Goal: Transaction & Acquisition: Purchase product/service

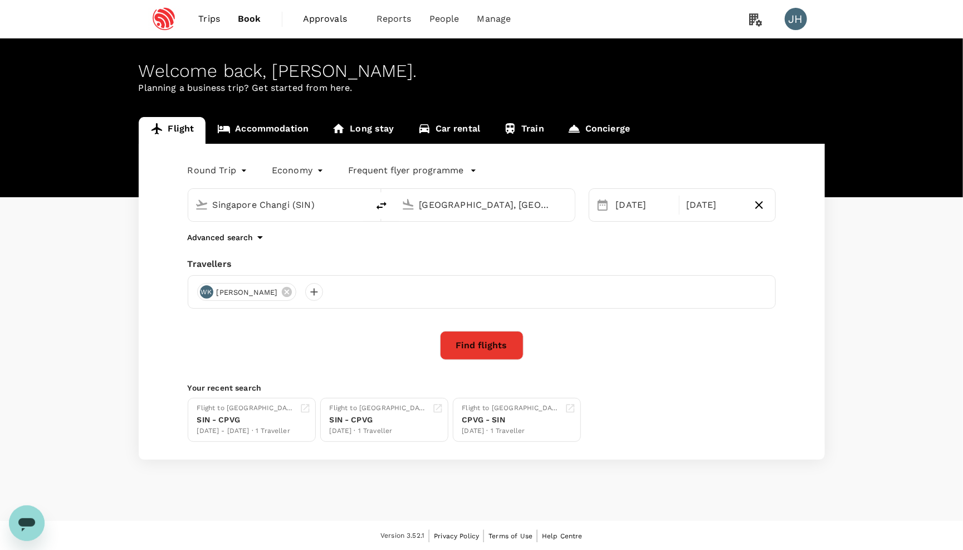
click at [469, 354] on button "Find flights" at bounding box center [482, 345] width 84 height 29
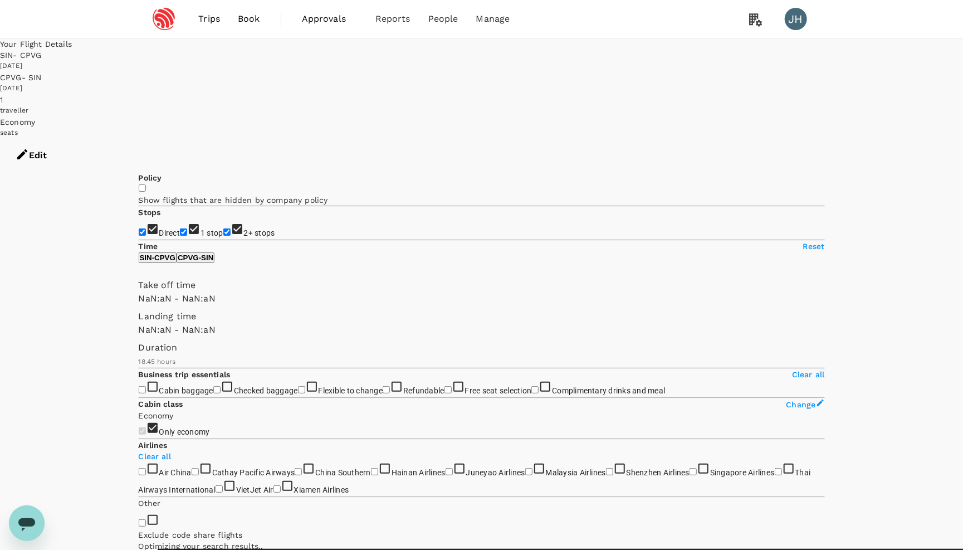
type input "SGD"
type input "1440"
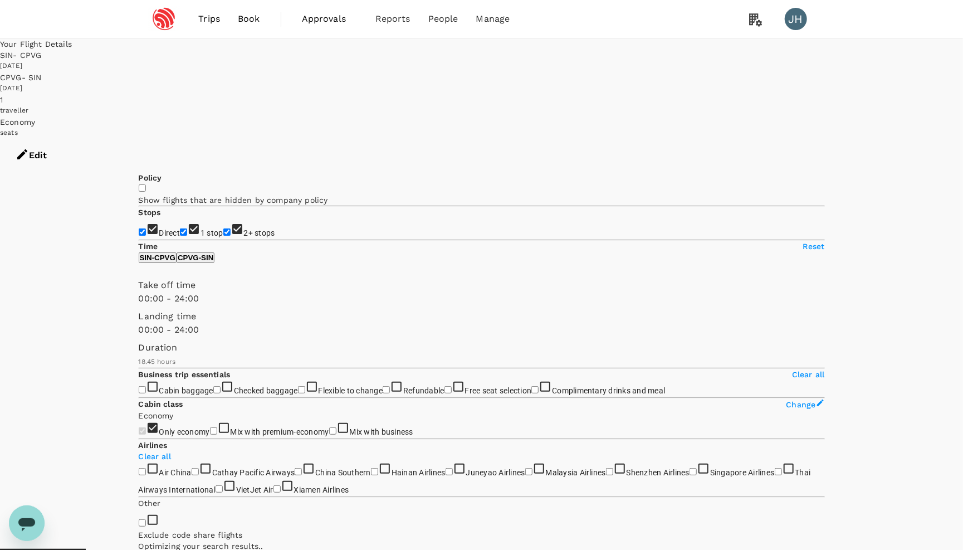
type input "1330"
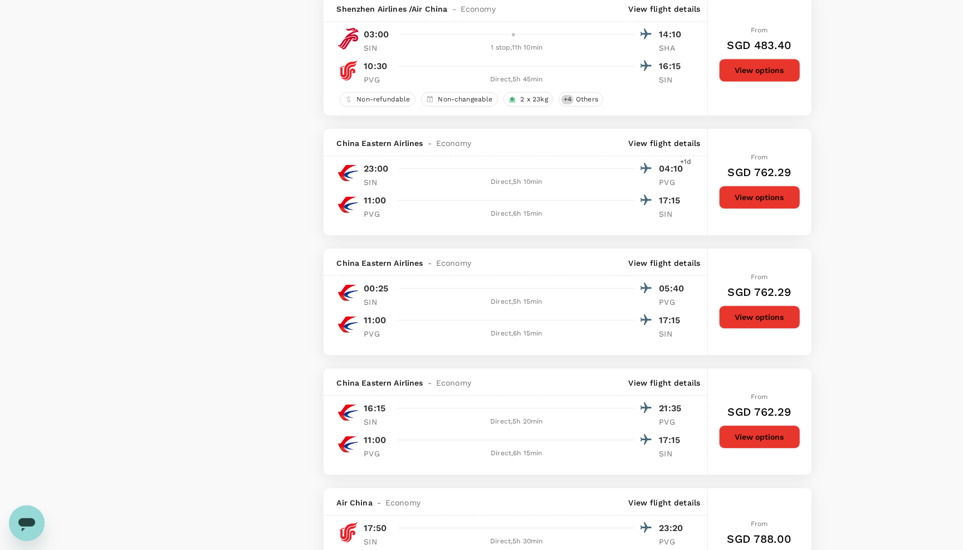
scroll to position [1780, 0]
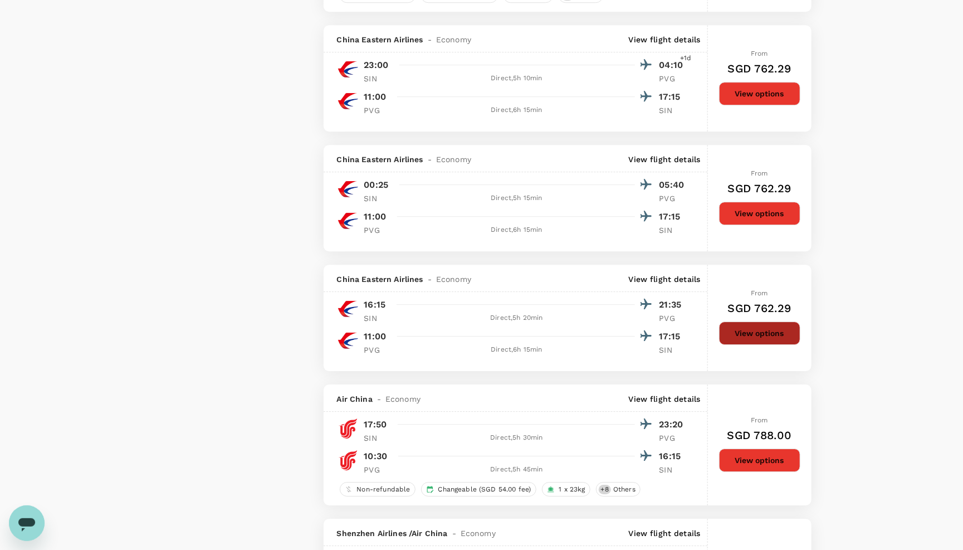
click at [739, 345] on button "View options" at bounding box center [759, 332] width 81 height 23
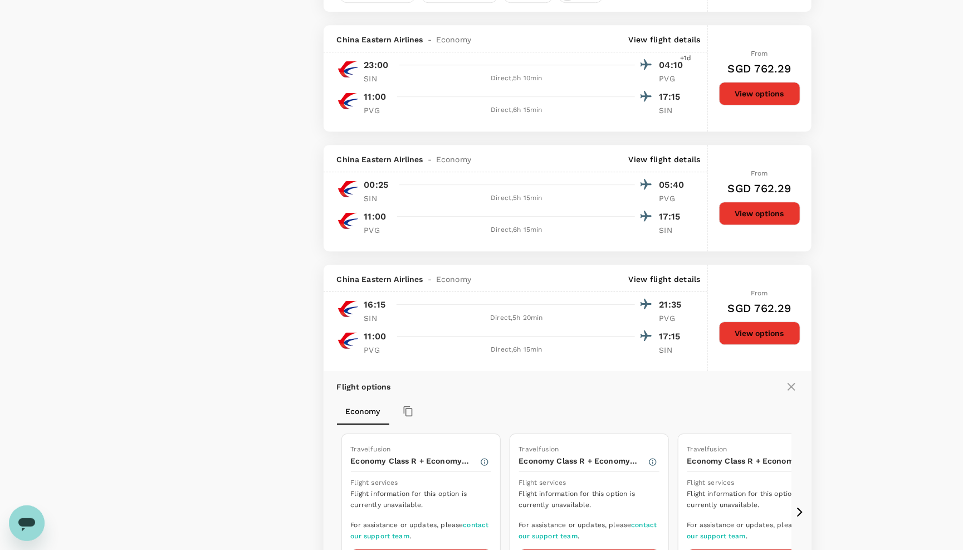
scroll to position [2130, 0]
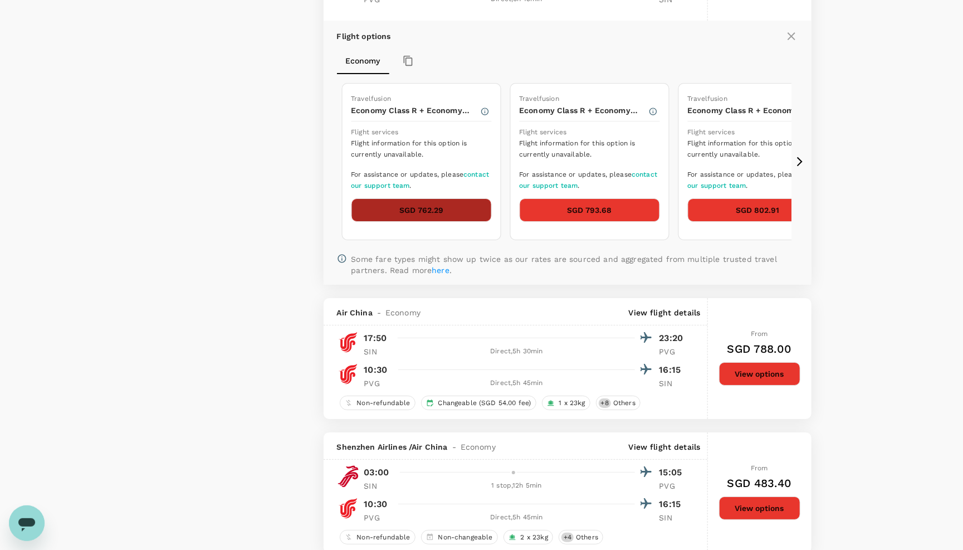
click at [413, 222] on button "SGD 762.29" at bounding box center [421, 209] width 140 height 23
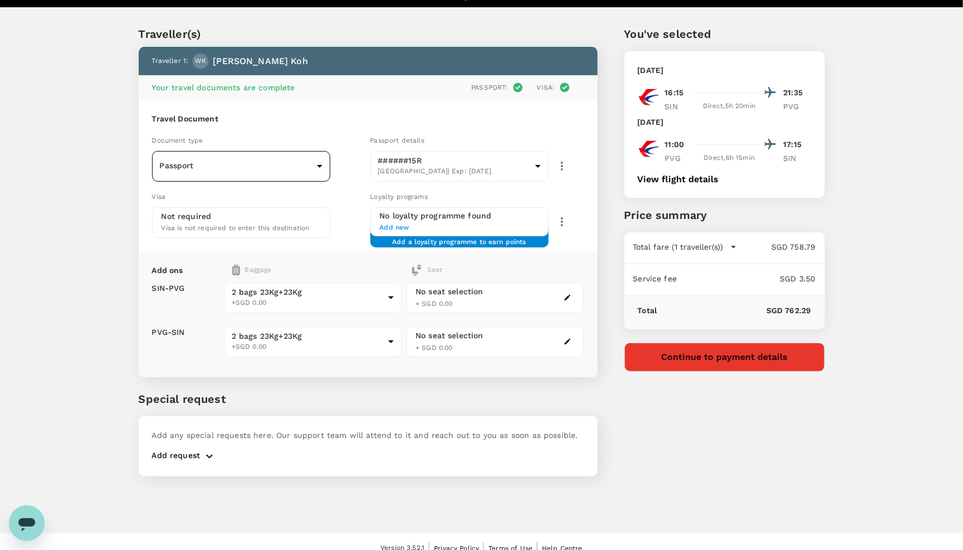
scroll to position [23, 0]
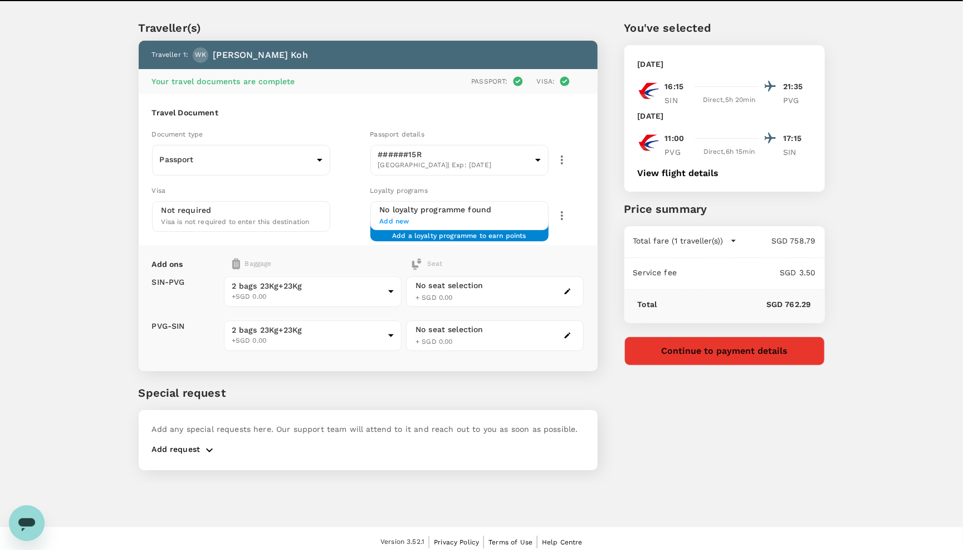
click at [258, 81] on span "Your travel documents are complete" at bounding box center [223, 81] width 143 height 9
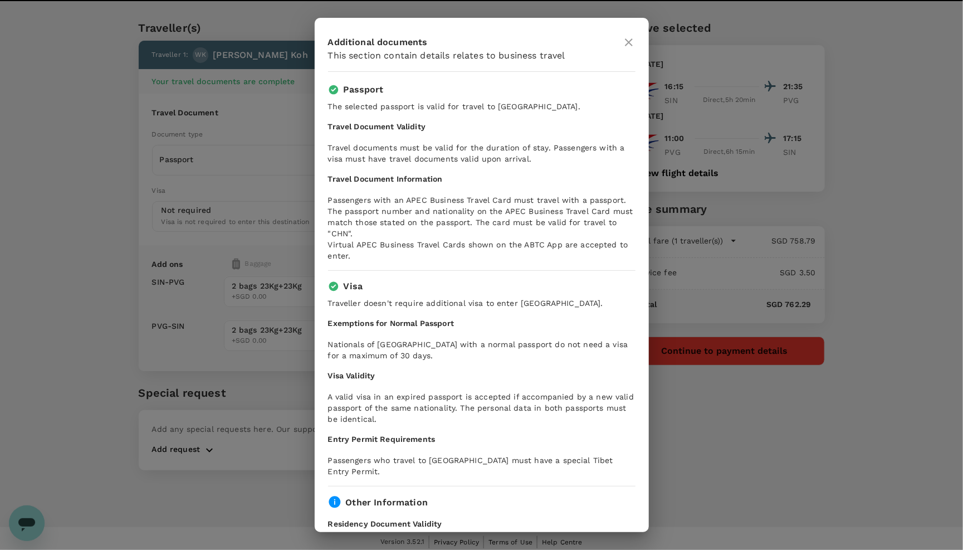
click at [625, 43] on icon at bounding box center [628, 42] width 13 height 13
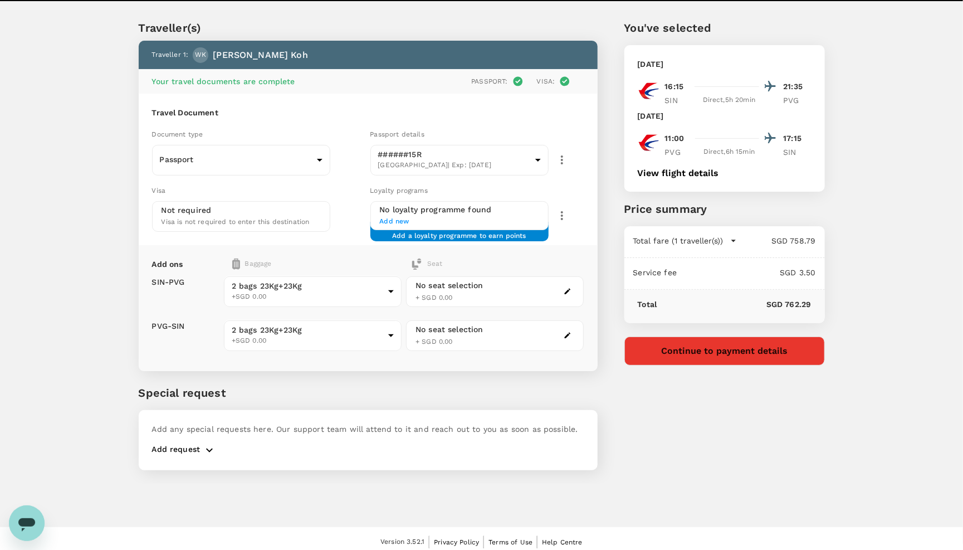
click at [666, 361] on button "Continue to payment details" at bounding box center [724, 350] width 200 height 29
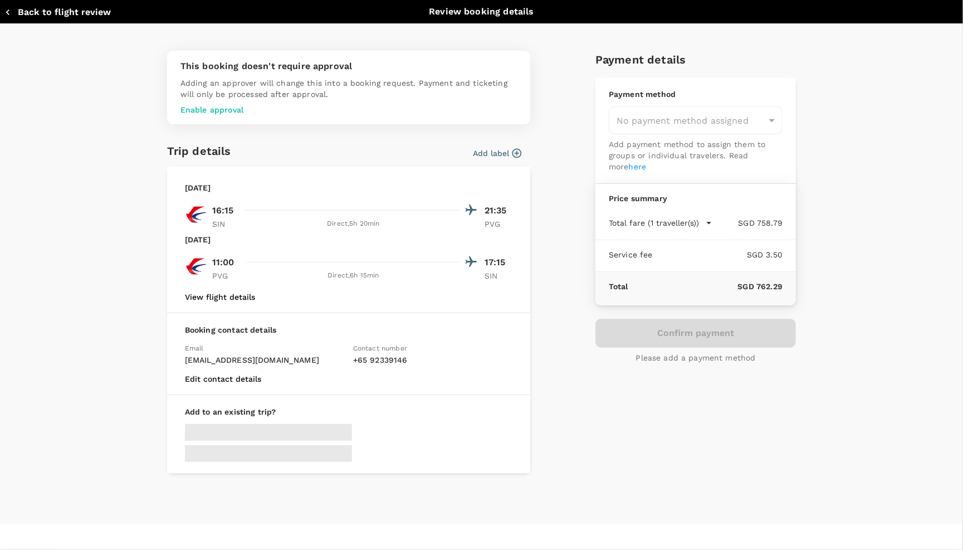
type input "9c4236b1-475f-422d-9c09-8433c73e6af8"
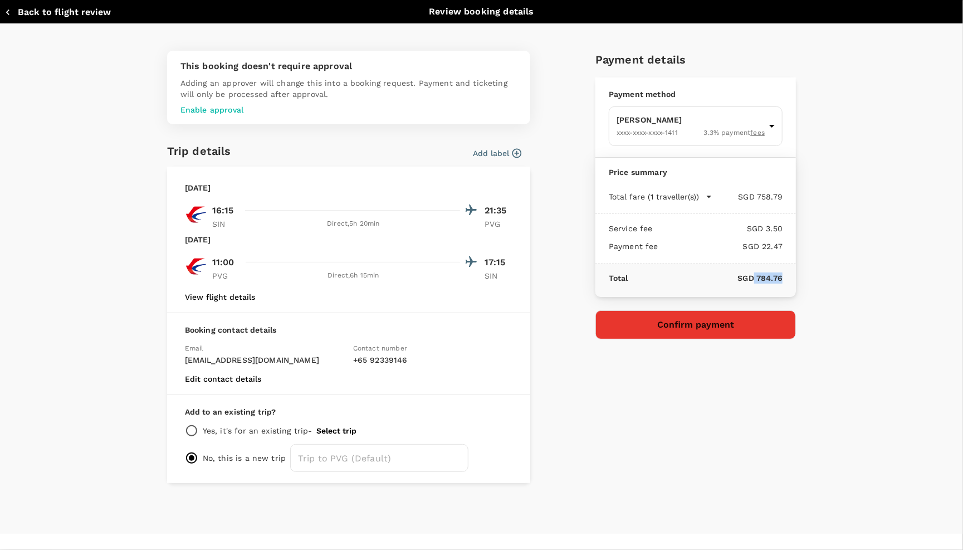
drag, startPoint x: 756, startPoint y: 277, endPoint x: 785, endPoint y: 277, distance: 29.0
click at [785, 277] on div "Total SGD 784.76" at bounding box center [695, 279] width 200 height 33
copy p "784.76"
click at [727, 329] on button "Confirm payment" at bounding box center [695, 324] width 200 height 29
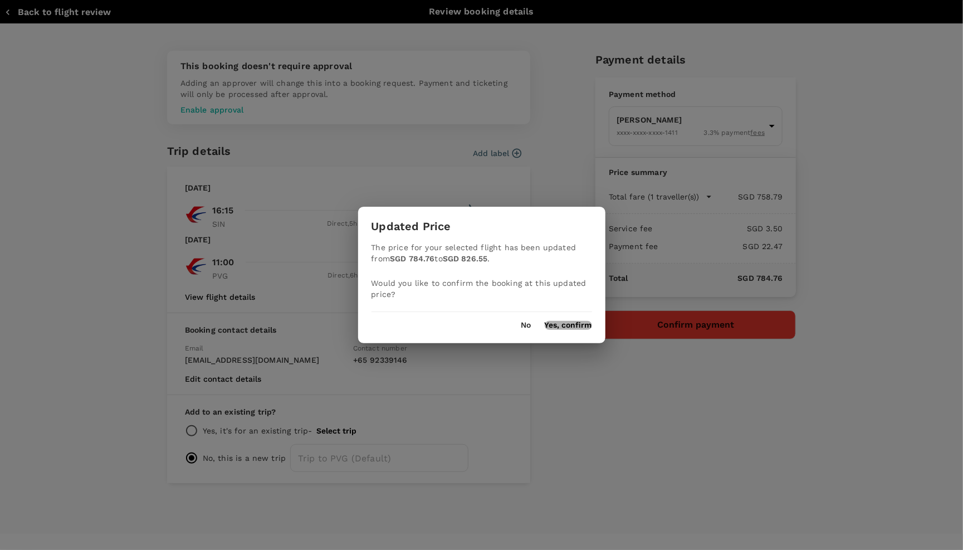
click at [565, 324] on button "Yes, confirm" at bounding box center [568, 325] width 47 height 9
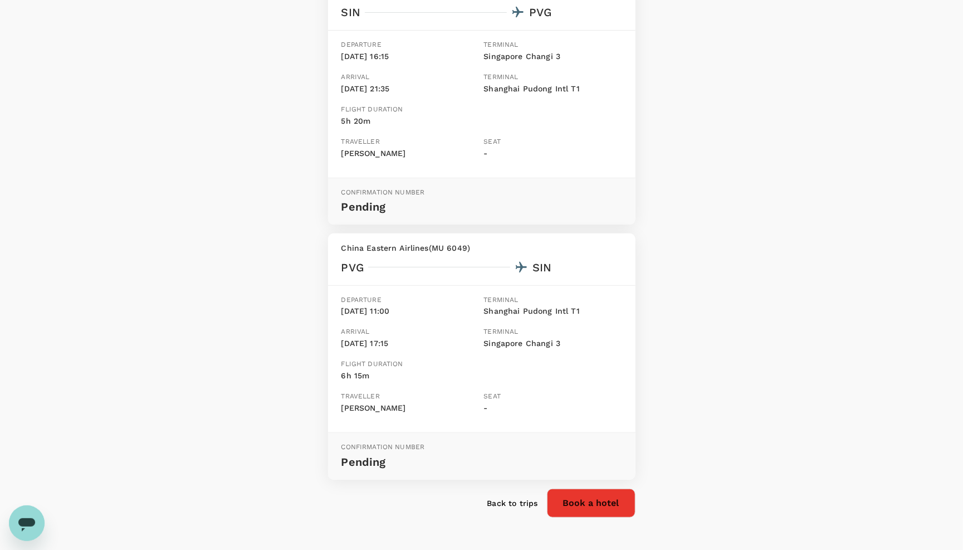
scroll to position [190, 0]
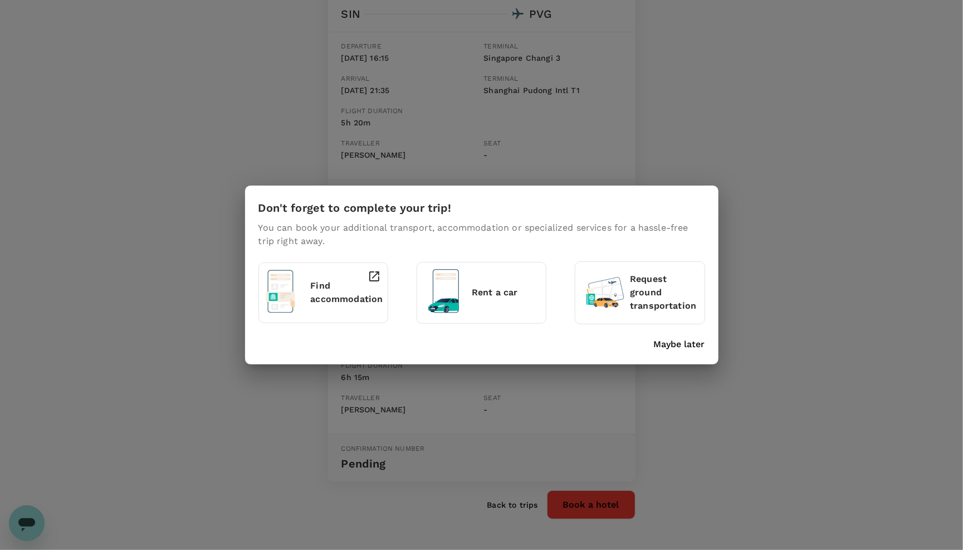
click at [658, 345] on p "Maybe later" at bounding box center [679, 343] width 51 height 13
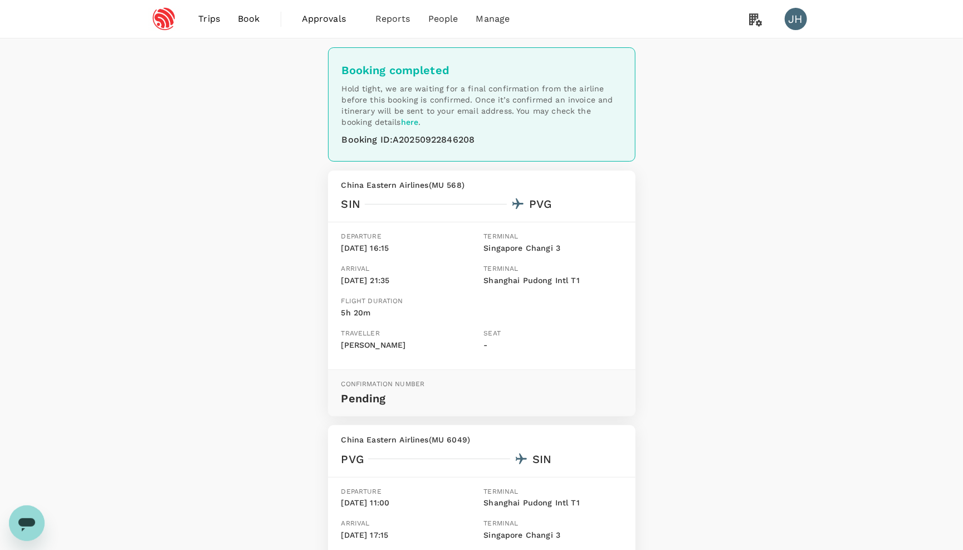
scroll to position [0, 0]
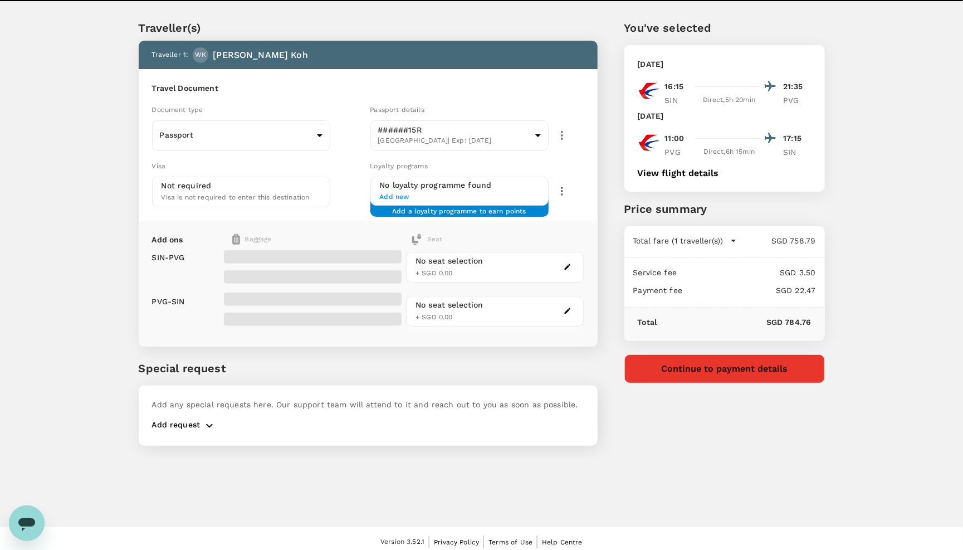
scroll to position [23, 0]
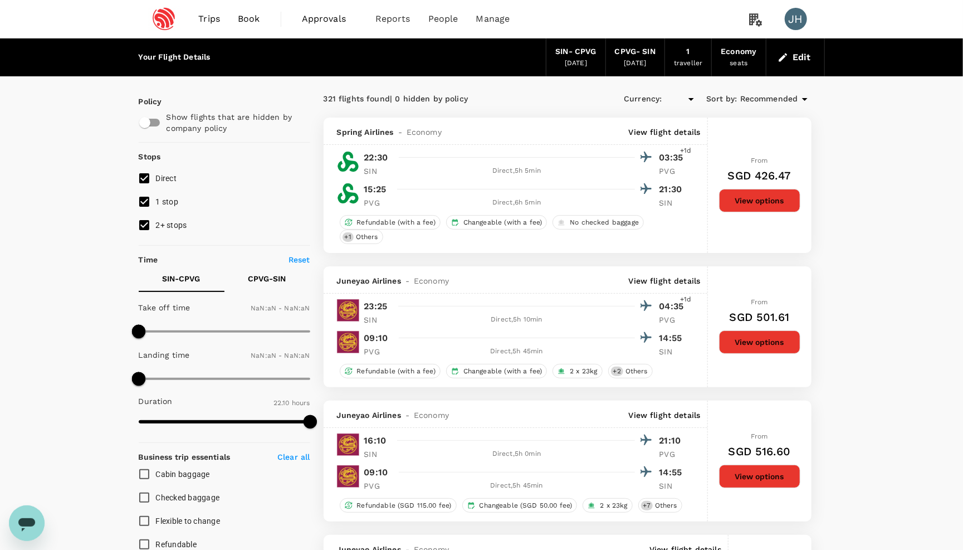
type input "SGD"
type input "1440"
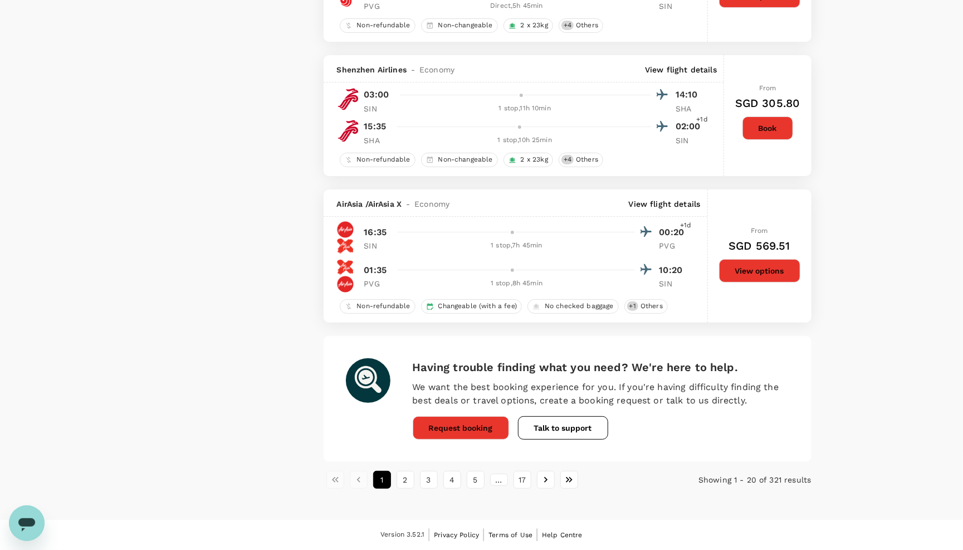
scroll to position [2475, 0]
click at [405, 484] on button "2" at bounding box center [405, 480] width 18 height 18
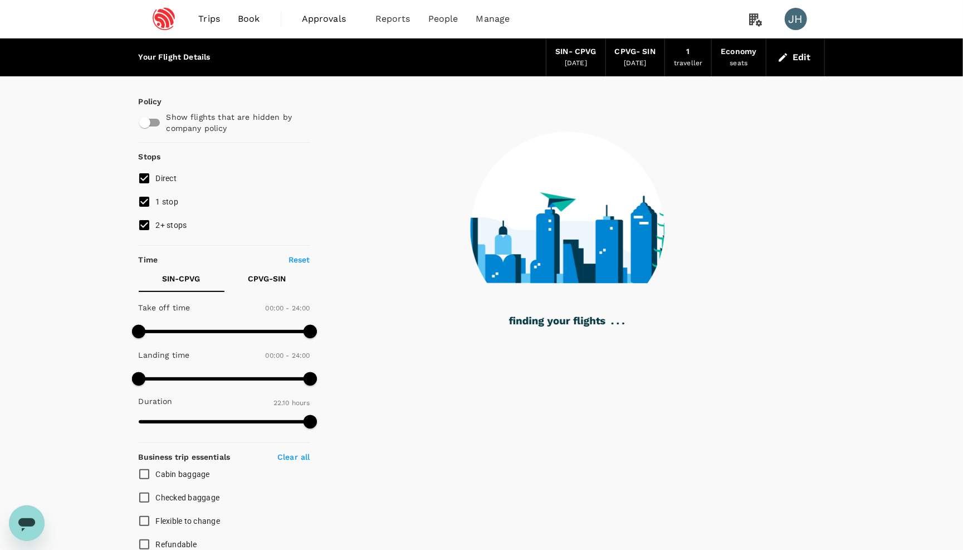
scroll to position [0, 0]
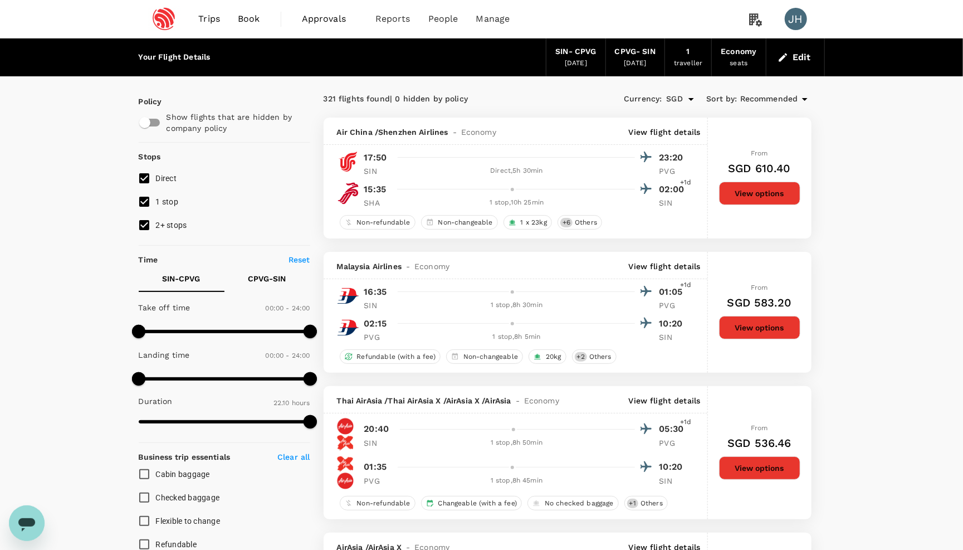
click at [155, 231] on input "2+ stops" at bounding box center [144, 224] width 23 height 23
checkbox input "false"
click at [155, 211] on input "1 stop" at bounding box center [144, 201] width 23 height 23
checkbox input "false"
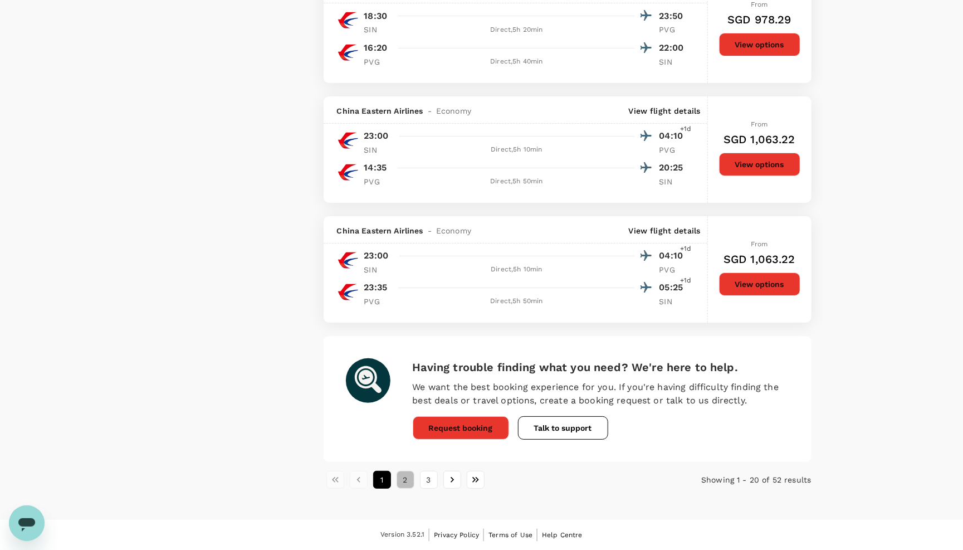
click at [399, 484] on button "2" at bounding box center [405, 480] width 18 height 18
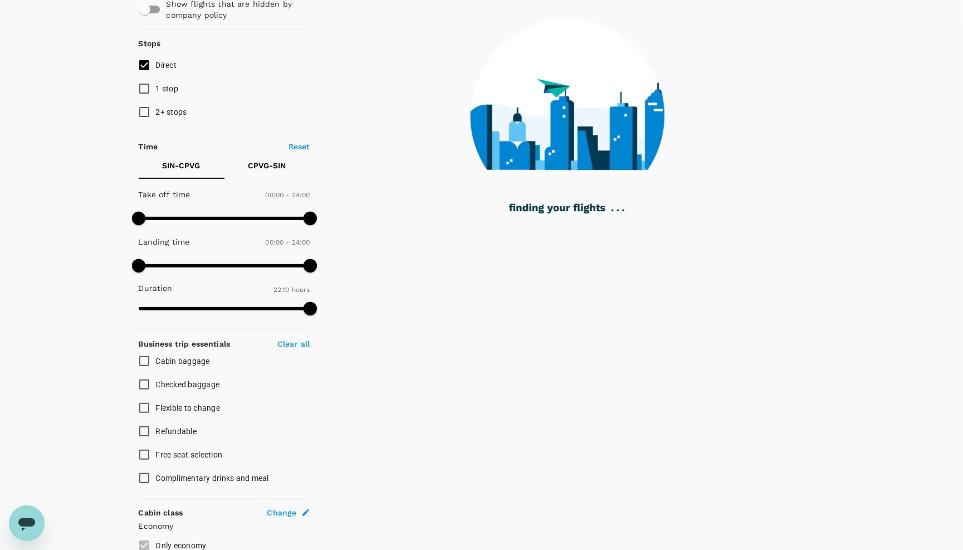
scroll to position [115, 0]
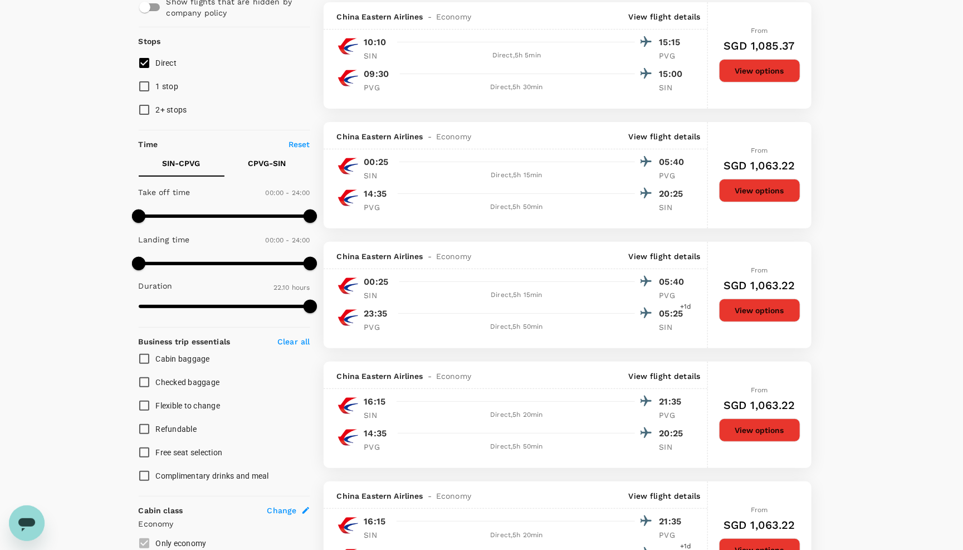
type input "SGD"
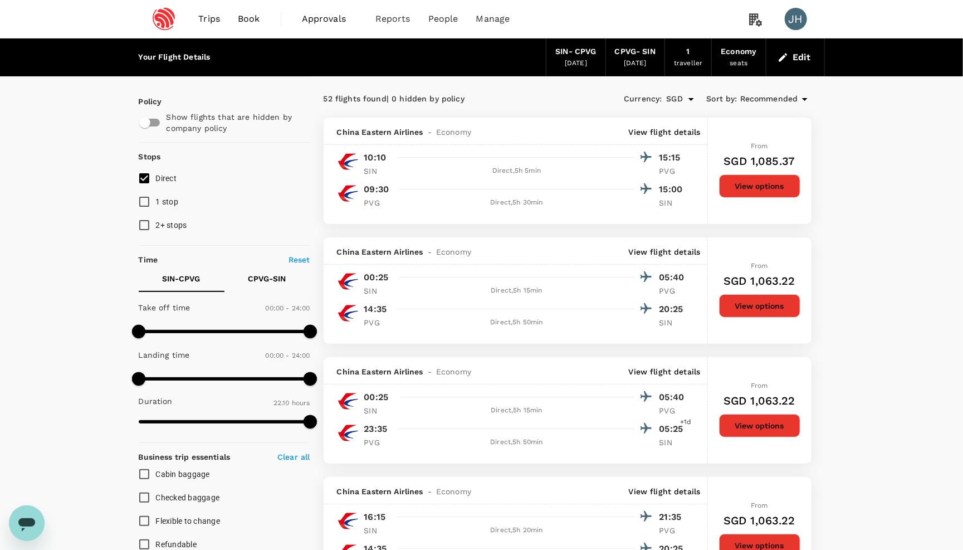
scroll to position [0, 0]
click at [204, 19] on span "Trips" at bounding box center [209, 18] width 22 height 13
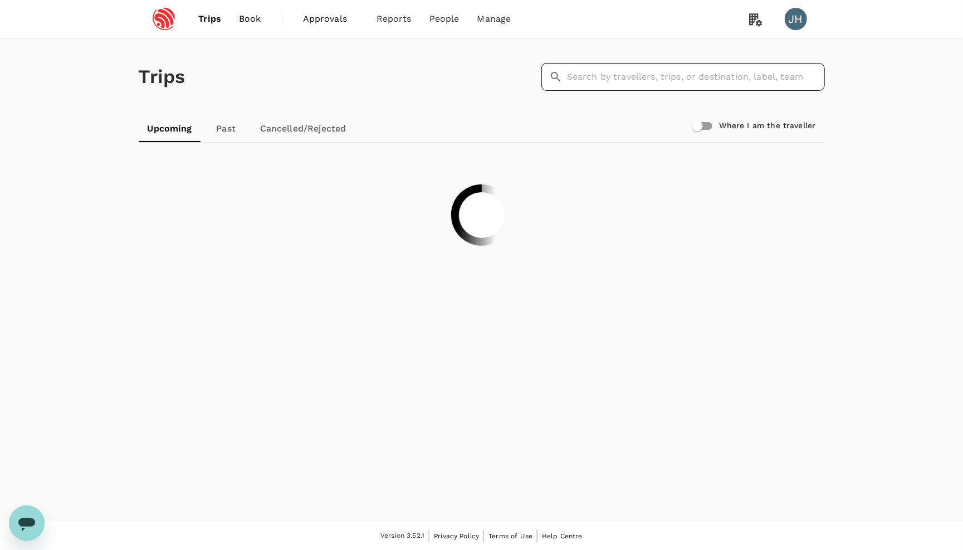
click at [640, 77] on input "text" at bounding box center [696, 77] width 258 height 28
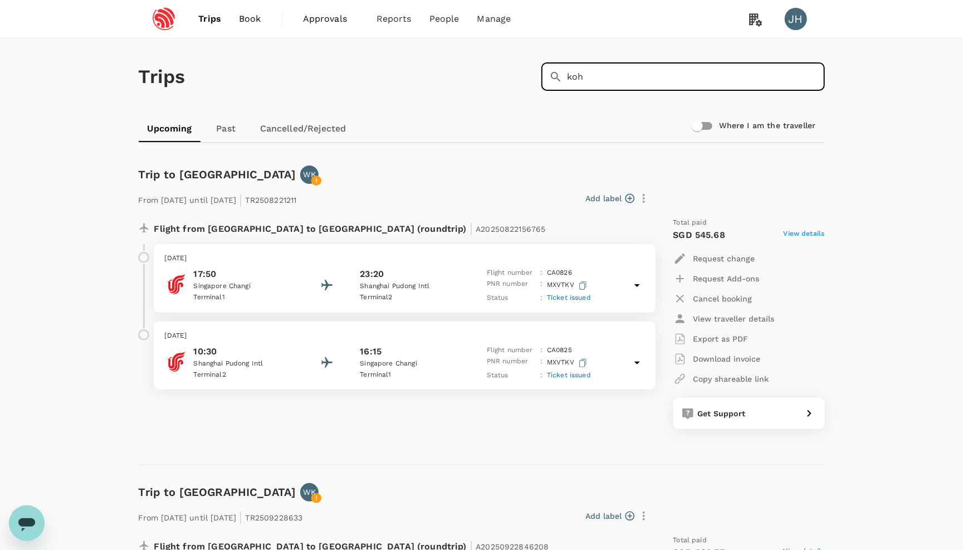
drag, startPoint x: 609, startPoint y: 77, endPoint x: 463, endPoint y: 72, distance: 146.0
click at [465, 74] on div "Trips ​ koh ​" at bounding box center [479, 74] width 690 height 81
type input "wu"
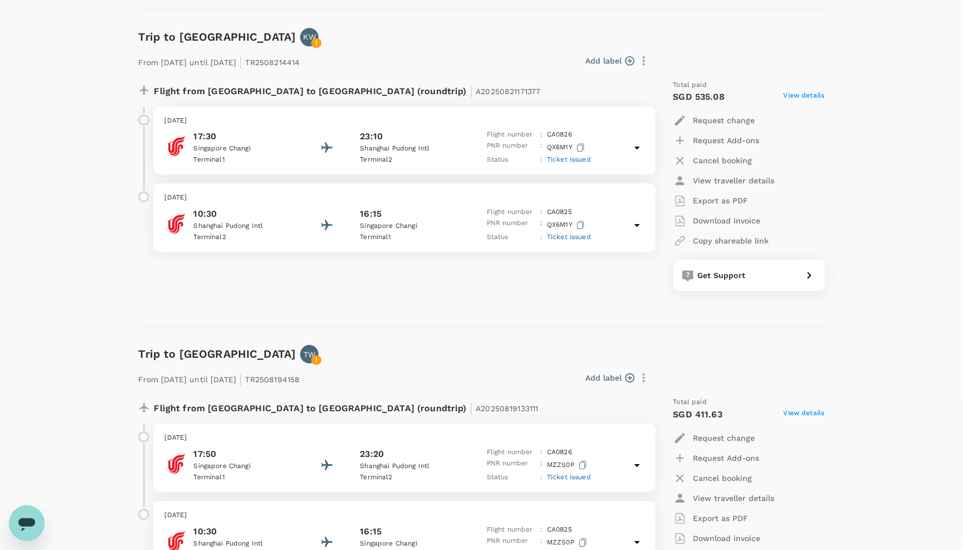
scroll to position [1722, 0]
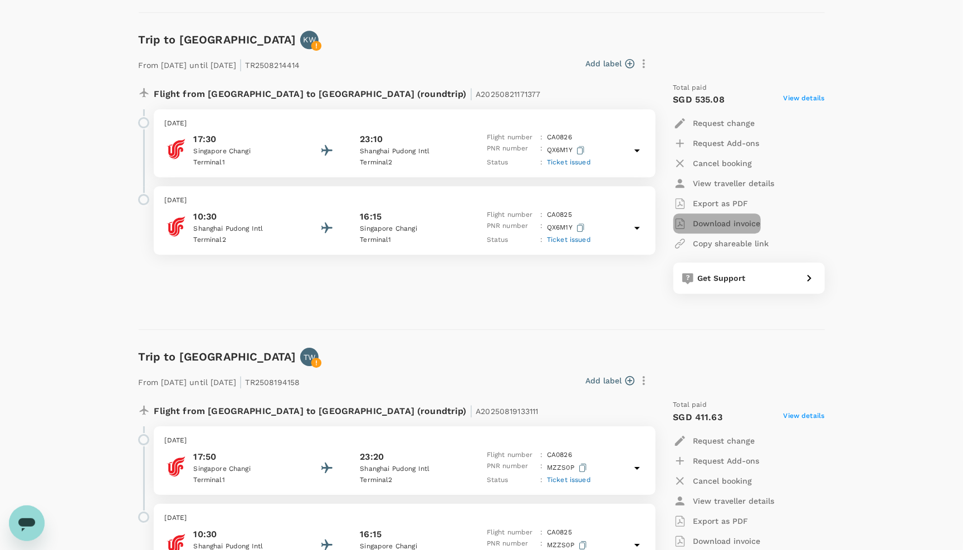
click at [712, 229] on p "Download invoice" at bounding box center [726, 223] width 67 height 11
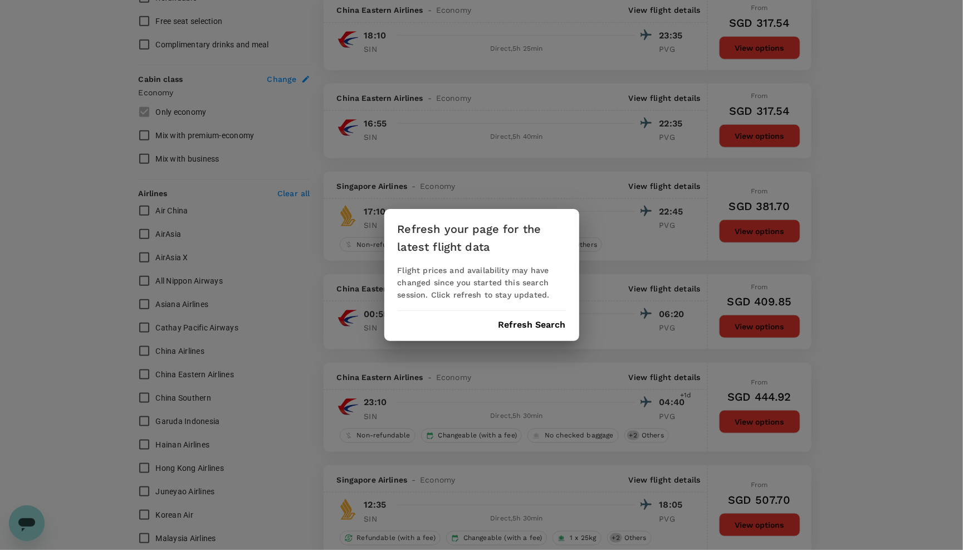
click at [530, 324] on button "Refresh Search" at bounding box center [531, 325] width 67 height 10
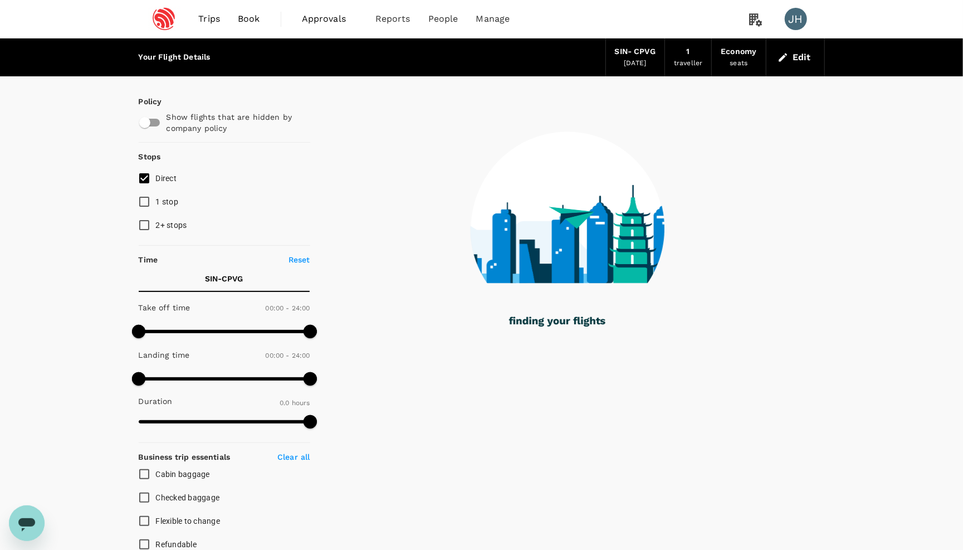
click at [630, 60] on div "[DATE]" at bounding box center [635, 63] width 22 height 11
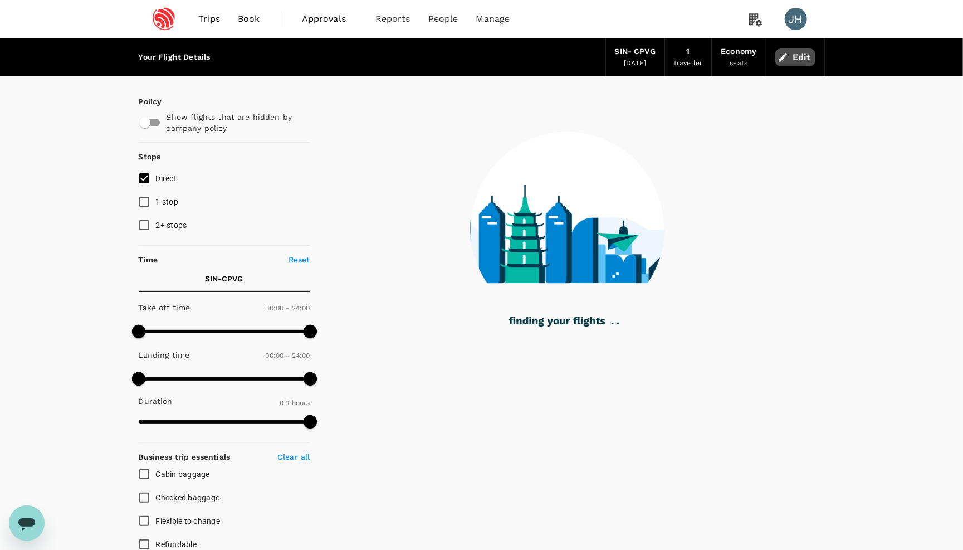
click at [785, 54] on icon "button" at bounding box center [782, 57] width 11 height 11
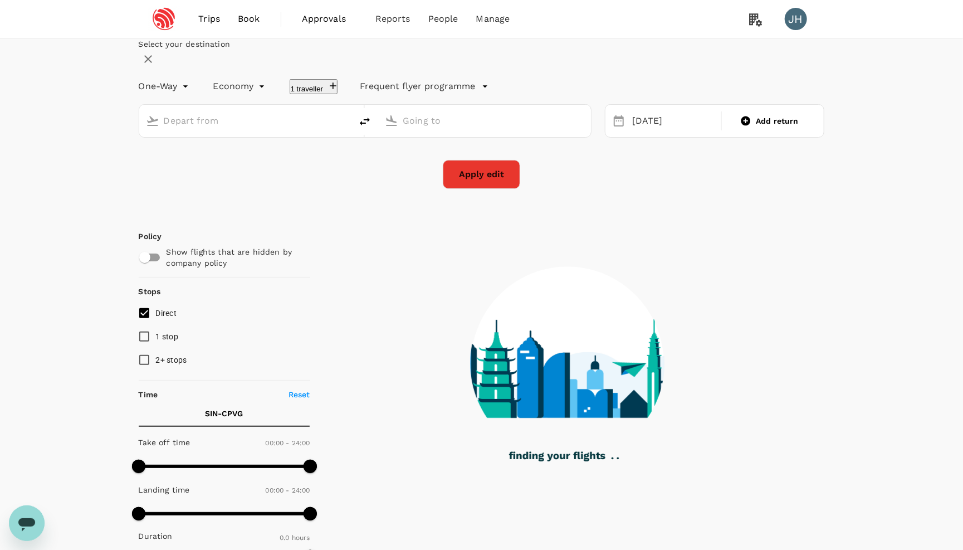
type input "Singapore Changi (SIN)"
type input "[GEOGRAPHIC_DATA], [GEOGRAPHIC_DATA] (any)"
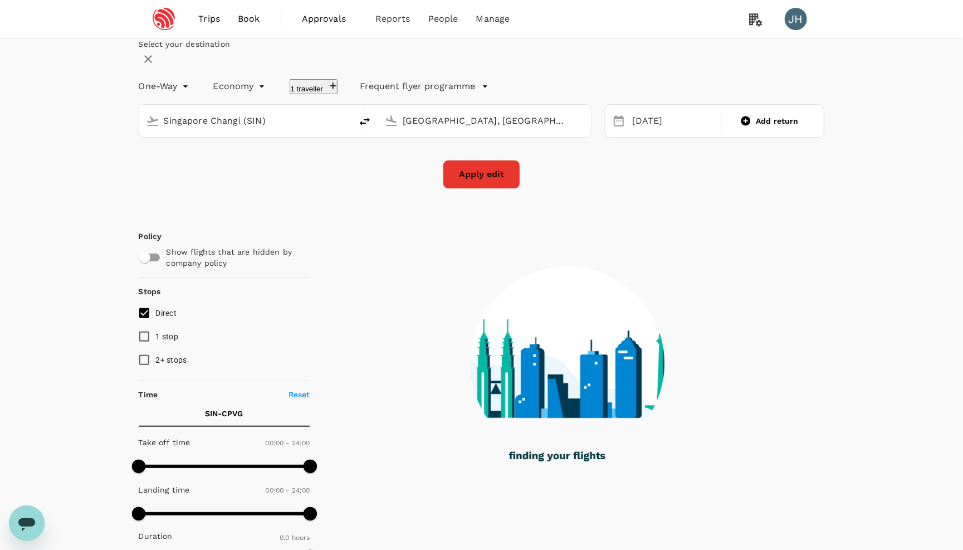
type input "1190"
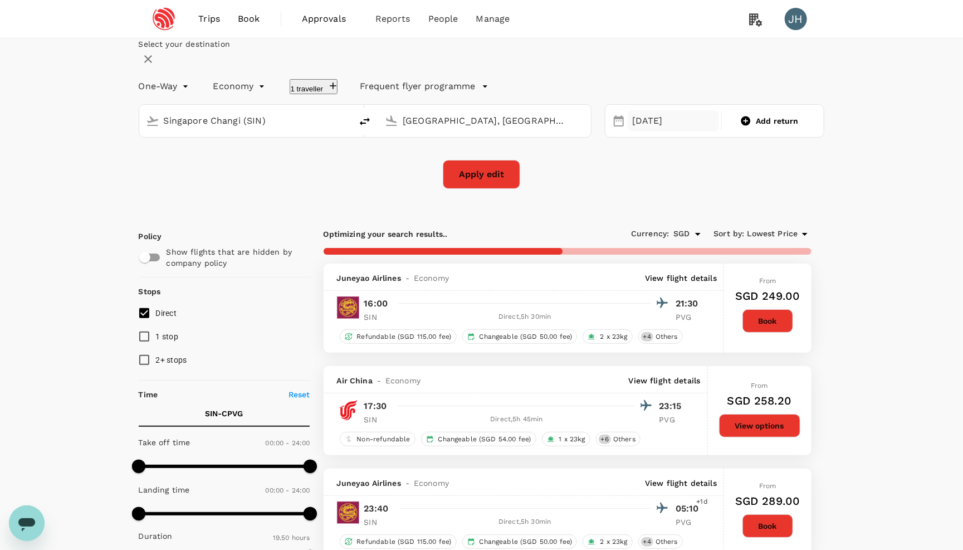
click at [639, 132] on div "[DATE]" at bounding box center [673, 121] width 91 height 22
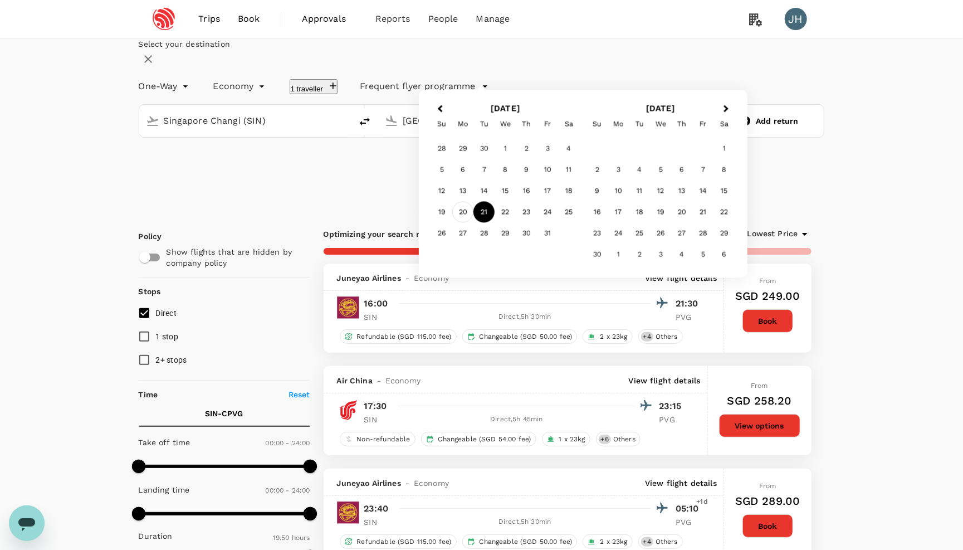
click at [473, 223] on div "20" at bounding box center [462, 212] width 21 height 21
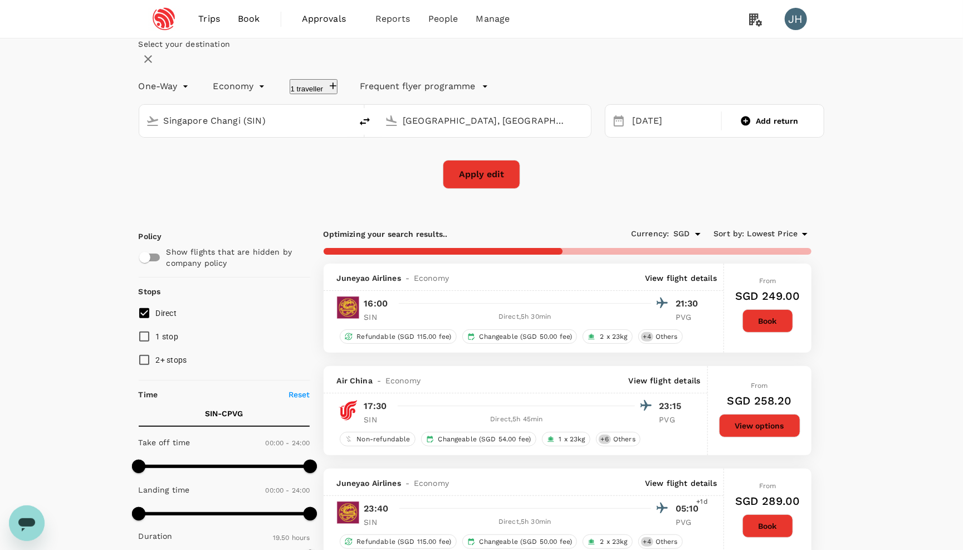
click at [480, 189] on button "Apply edit" at bounding box center [481, 174] width 77 height 29
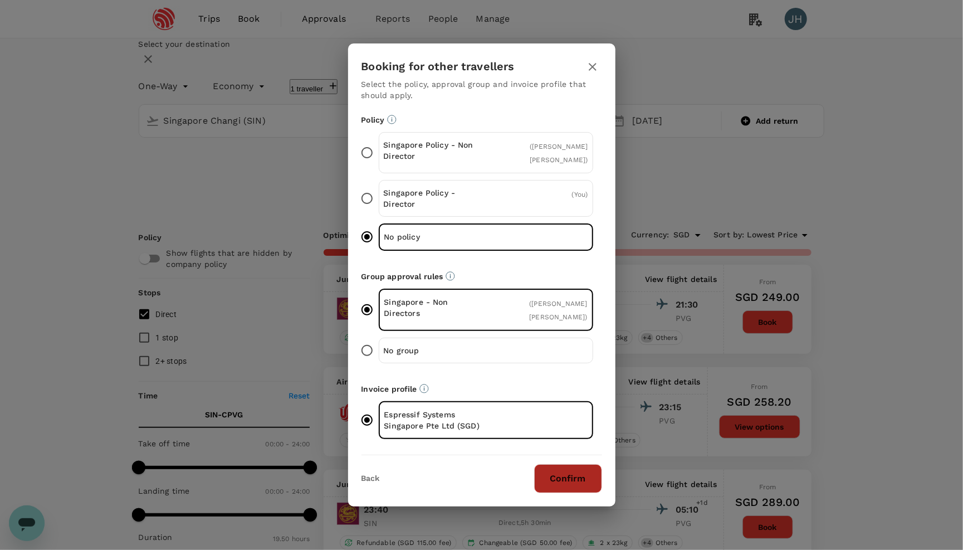
click at [582, 476] on button "Confirm" at bounding box center [568, 478] width 68 height 29
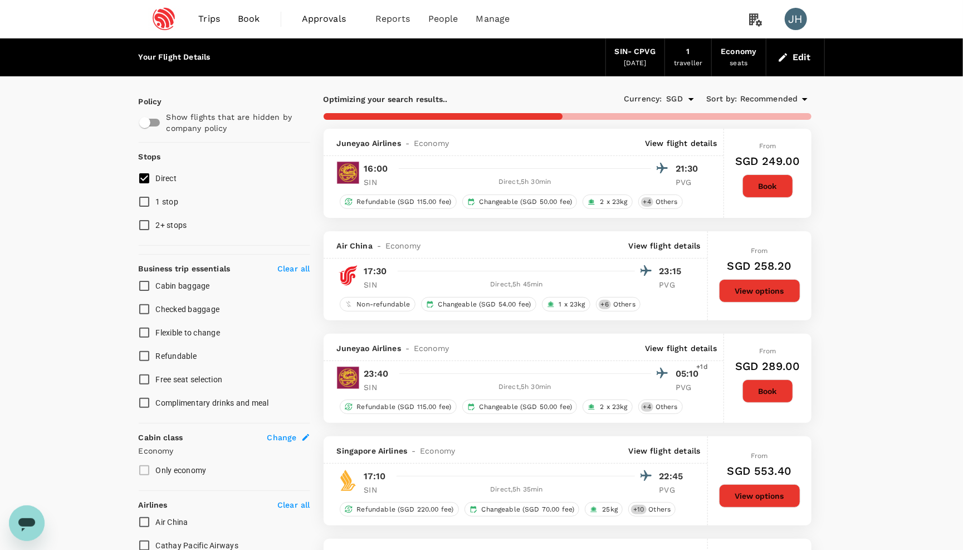
checkbox input "false"
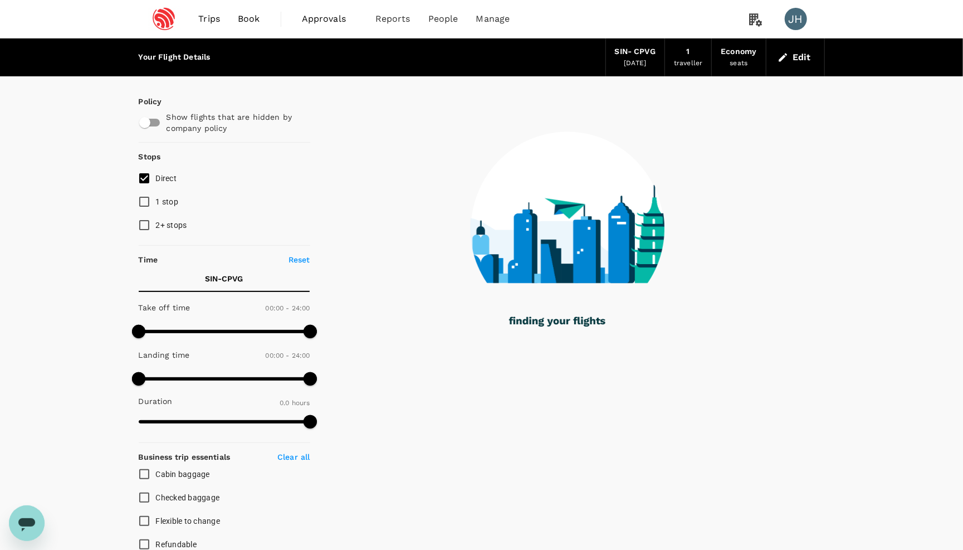
type input "1435"
checkbox input "true"
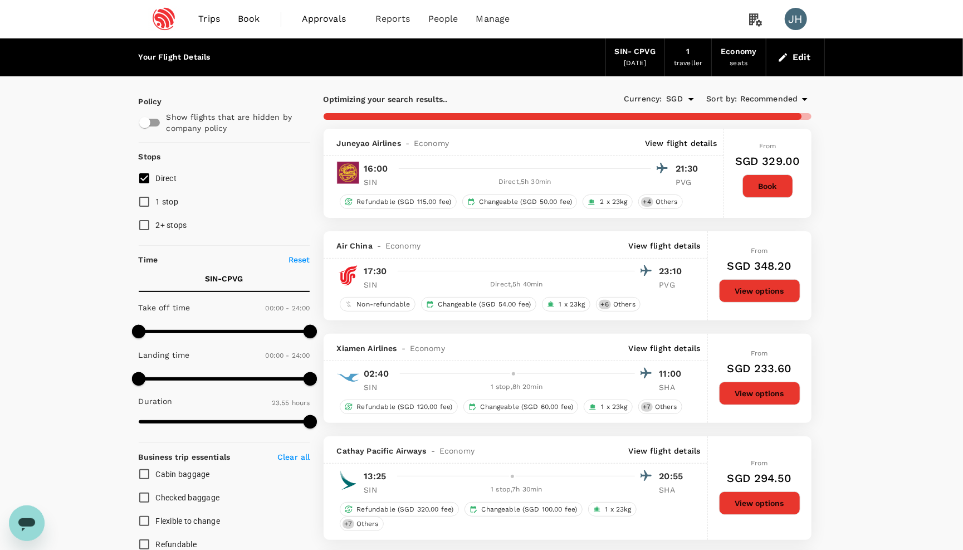
click at [748, 102] on span "Recommended" at bounding box center [769, 99] width 58 height 12
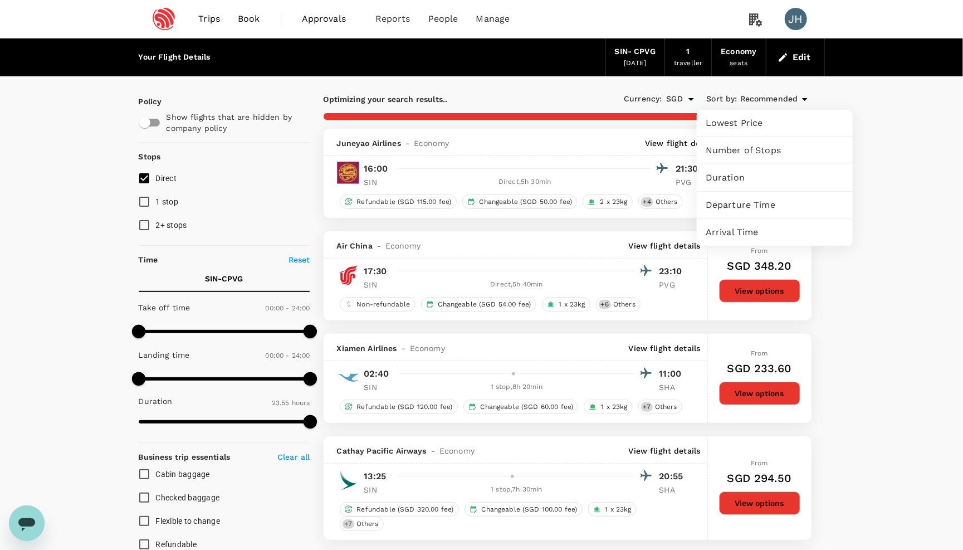
click at [752, 125] on span "Lowest Price" at bounding box center [775, 122] width 138 height 13
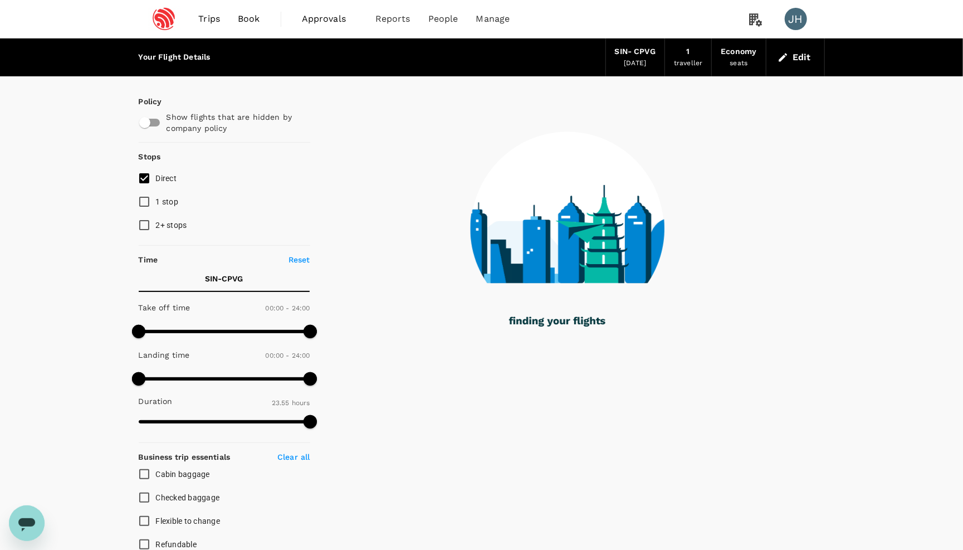
type input "1790"
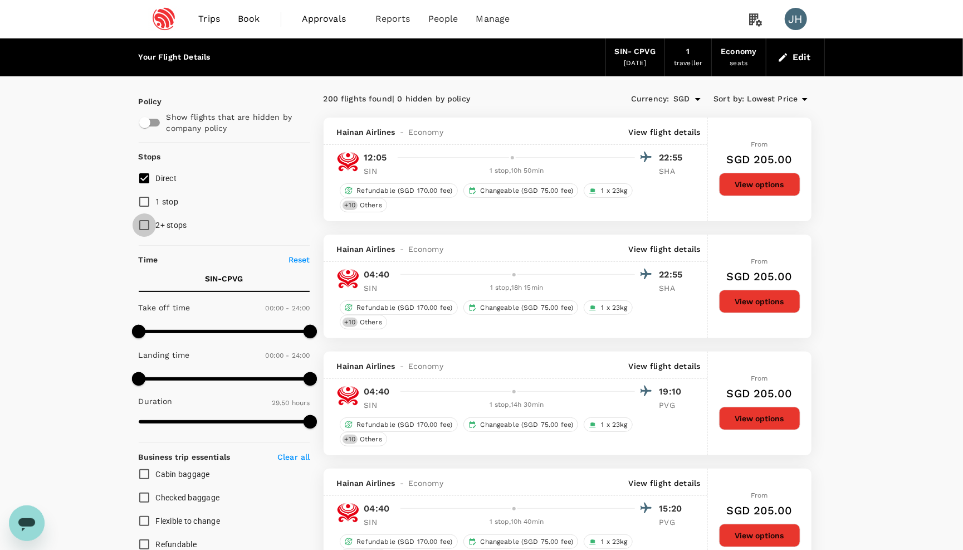
click at [149, 227] on input "2+ stops" at bounding box center [144, 224] width 23 height 23
checkbox input "true"
click at [148, 205] on input "1 stop" at bounding box center [144, 201] width 23 height 23
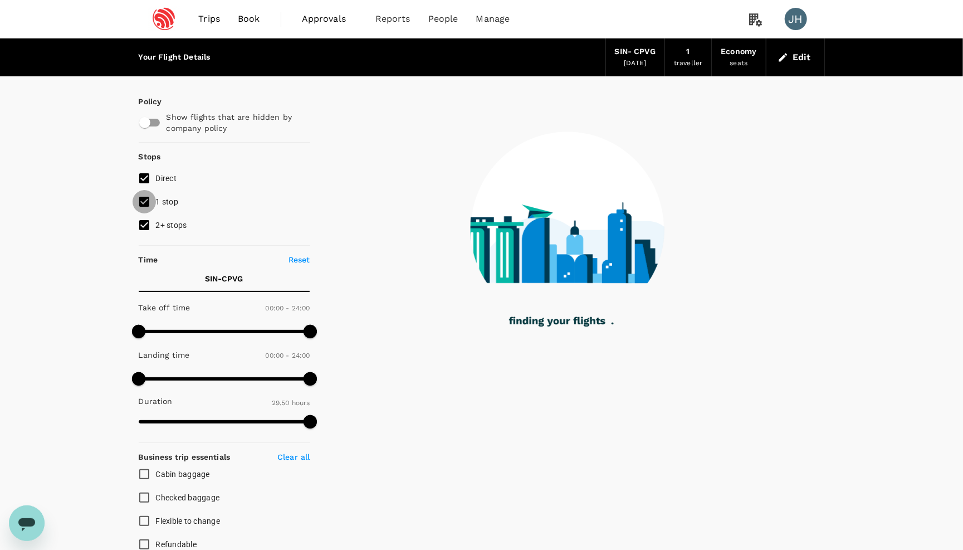
click at [148, 205] on input "1 stop" at bounding box center [144, 201] width 23 height 23
checkbox input "false"
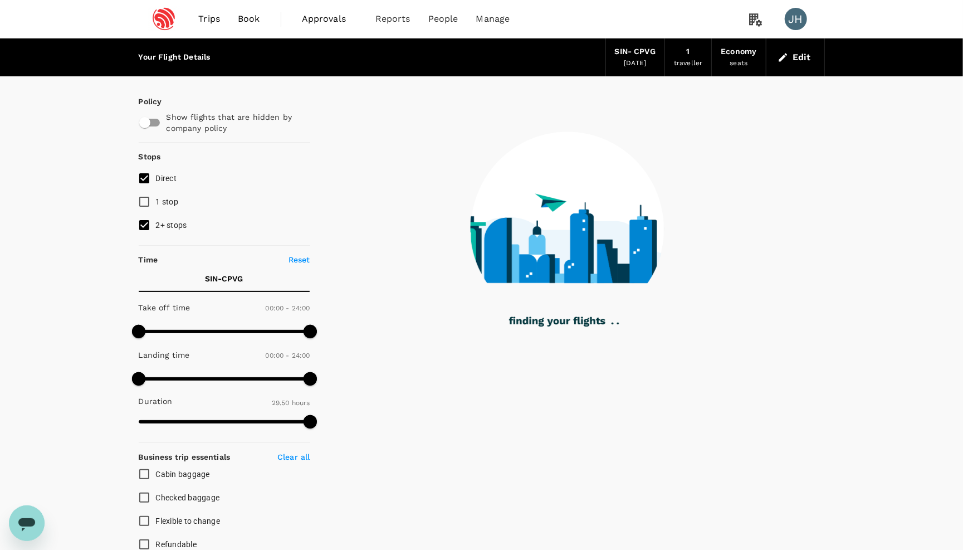
click at [144, 234] on input "2+ stops" at bounding box center [144, 224] width 23 height 23
checkbox input "false"
